Goal: Find specific page/section: Find specific page/section

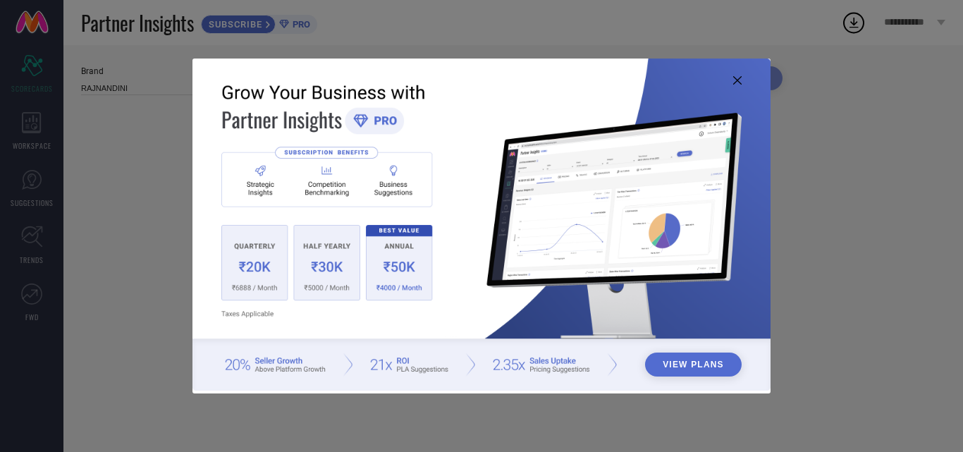
type input "All"
click at [732, 75] on img at bounding box center [481, 225] width 578 height 332
click at [737, 85] on icon at bounding box center [737, 80] width 8 height 8
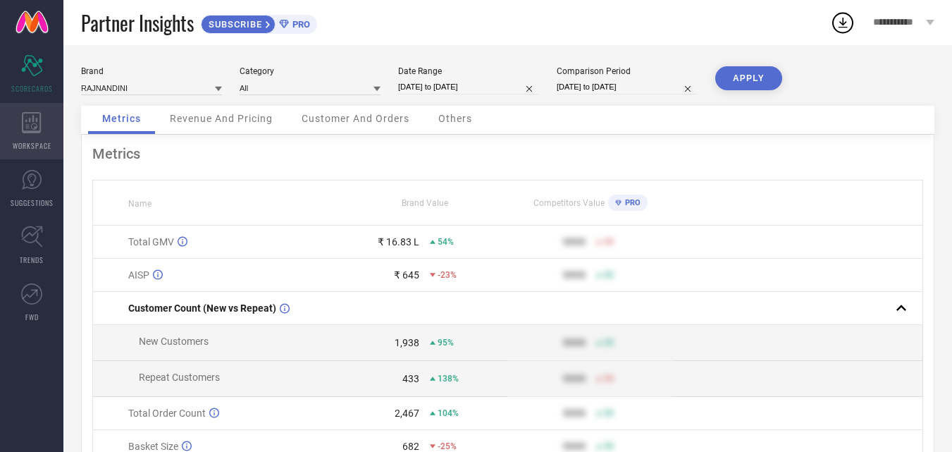
click at [34, 113] on icon at bounding box center [32, 122] width 20 height 21
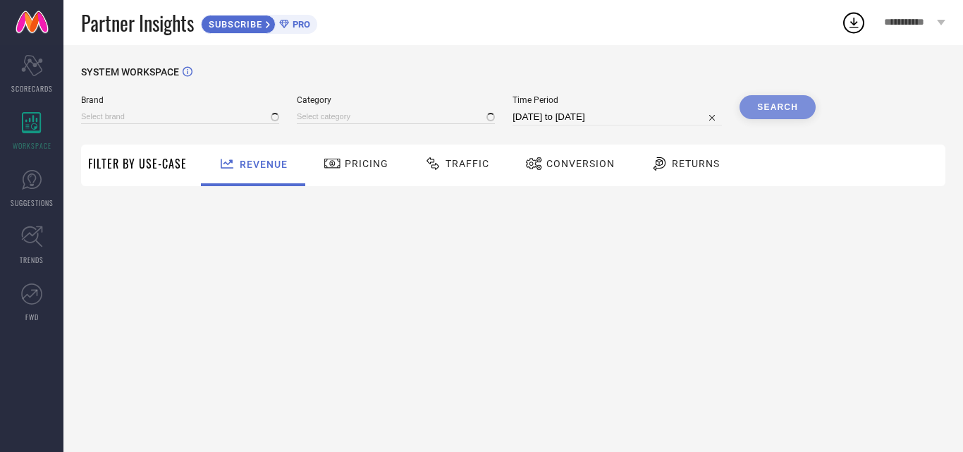
type input "RAJNANDINI"
type input "All"
